Goal: Communication & Community: Ask a question

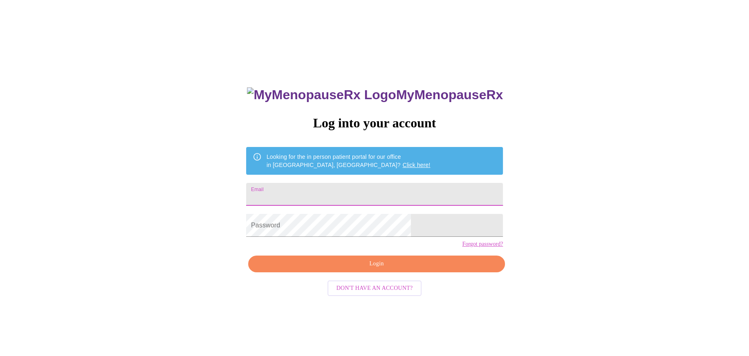
click at [388, 189] on input "Email" at bounding box center [374, 194] width 257 height 23
type input "[EMAIL_ADDRESS][DOMAIN_NAME]"
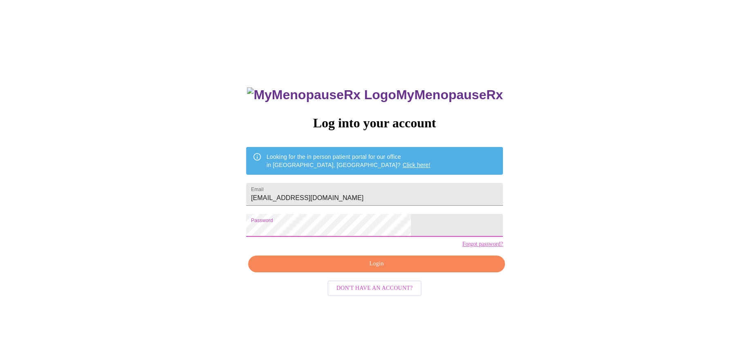
click at [362, 269] on span "Login" at bounding box center [376, 264] width 238 height 10
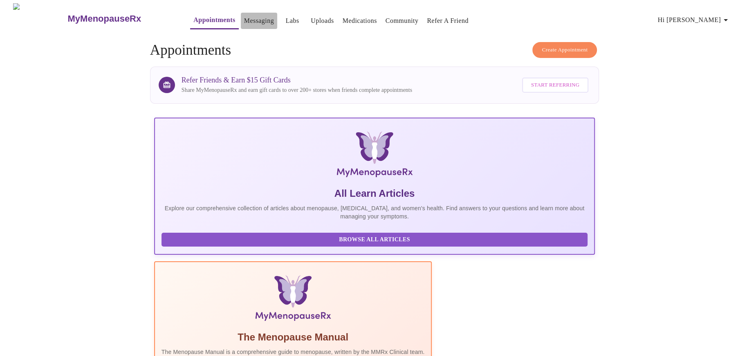
click at [244, 15] on link "Messaging" at bounding box center [259, 20] width 30 height 11
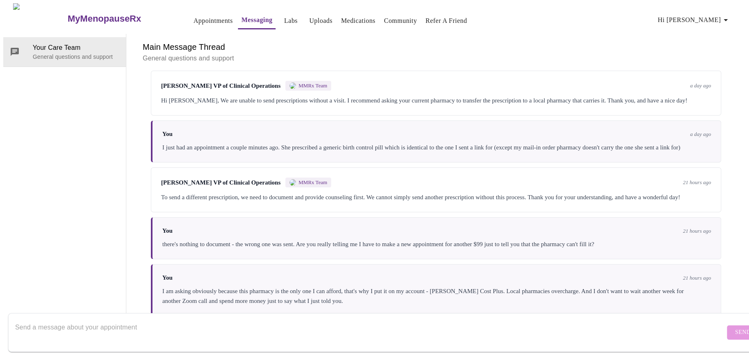
scroll to position [186, 0]
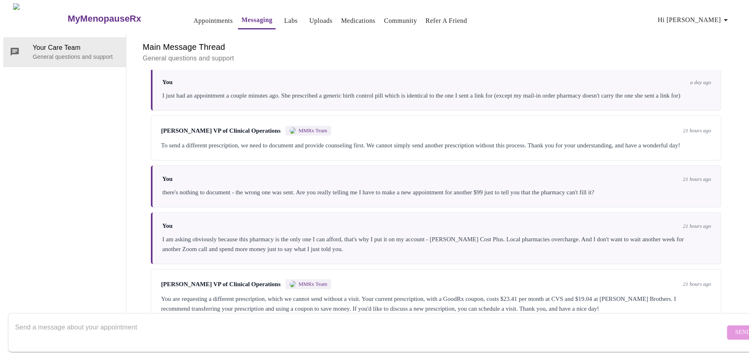
click at [155, 321] on textarea "Send a message about your appointment" at bounding box center [369, 333] width 709 height 26
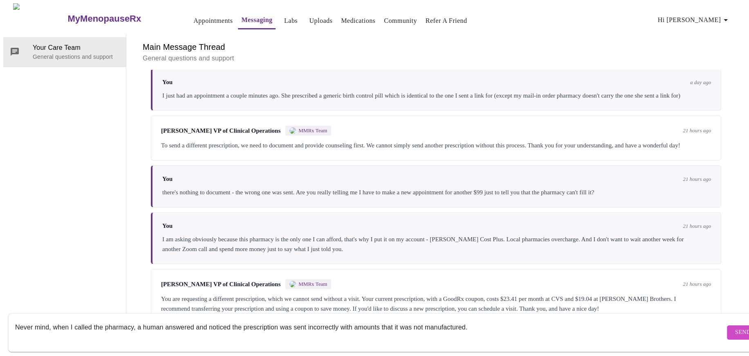
click at [207, 320] on textarea "Never mind, when I called the pharmacy, a human answered and noticed the prescr…" at bounding box center [369, 333] width 709 height 26
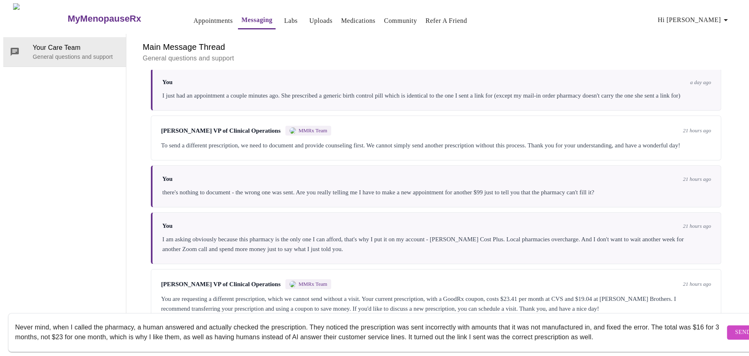
click at [530, 327] on textarea "Never mind, when I called the pharmacy, a human answered and actually checked t…" at bounding box center [369, 333] width 709 height 26
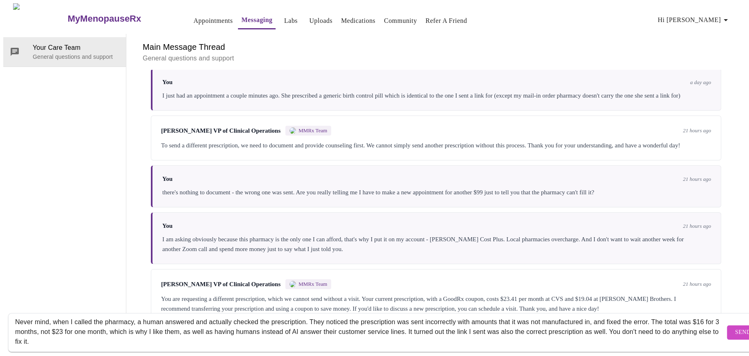
click at [615, 321] on textarea "Never mind, when I called the pharmacy, a human answered and actually checked t…" at bounding box center [369, 333] width 709 height 26
click at [544, 323] on textarea "Never mind, when I called the pharmacy, a human answered and actually checked t…" at bounding box center [369, 333] width 709 height 26
type textarea "Never mind, when I called the pharmacy, a human answered and actually checked t…"
click at [735, 328] on span "Send" at bounding box center [743, 333] width 16 height 10
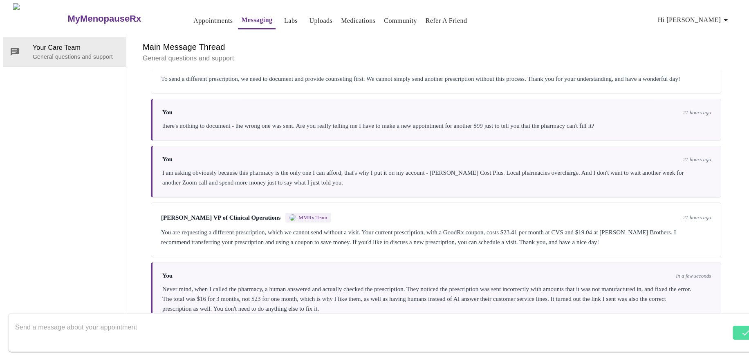
scroll to position [255, 0]
